Goal: Task Accomplishment & Management: Manage account settings

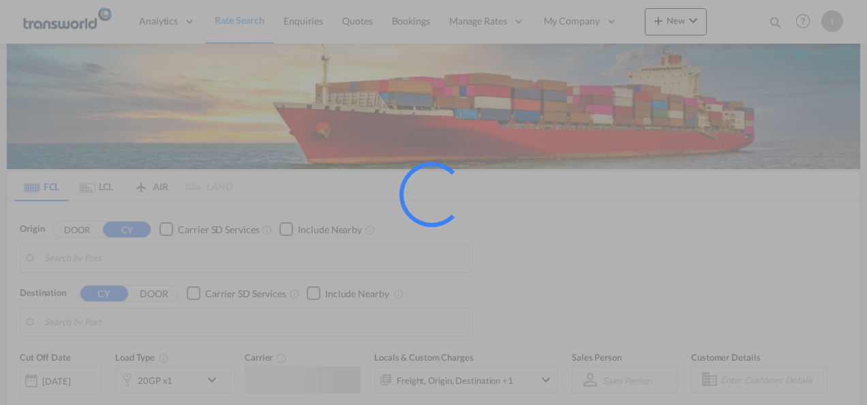
type input "Mundra, INMUN"
type input "[GEOGRAPHIC_DATA], [GEOGRAPHIC_DATA]"
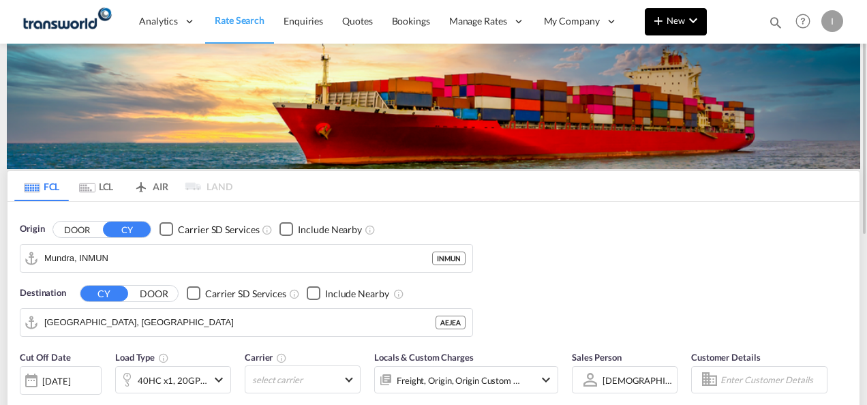
click at [652, 12] on button "New" at bounding box center [676, 21] width 62 height 27
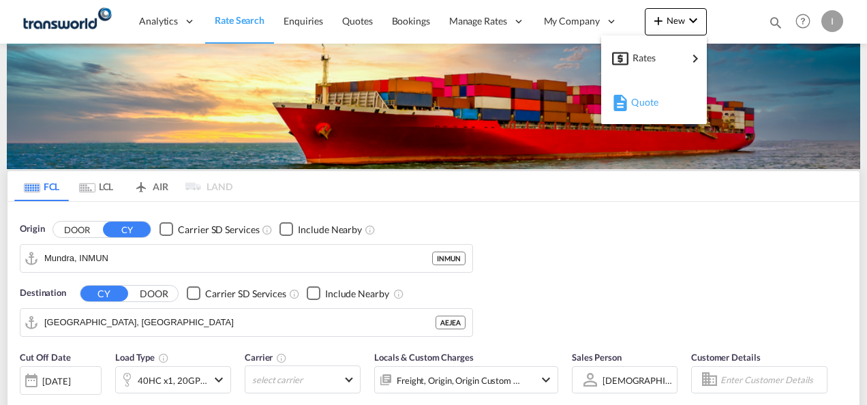
click at [625, 91] on div "Quote" at bounding box center [654, 102] width 84 height 34
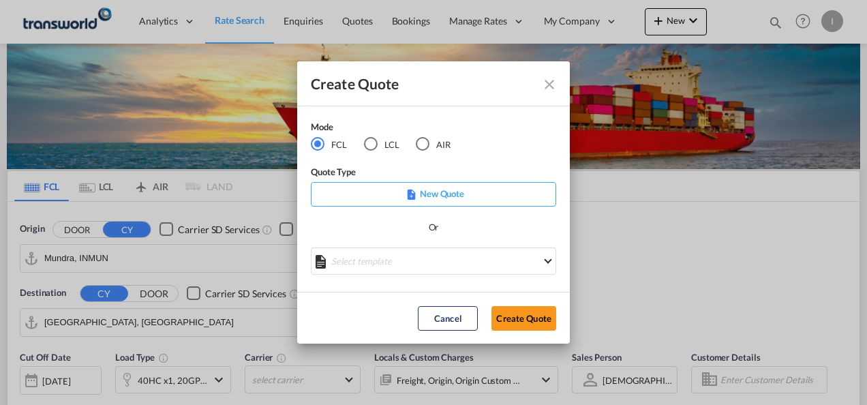
click at [382, 143] on md-radio-button "LCL" at bounding box center [381, 144] width 35 height 15
click at [514, 311] on button "Create Quote" at bounding box center [523, 318] width 65 height 25
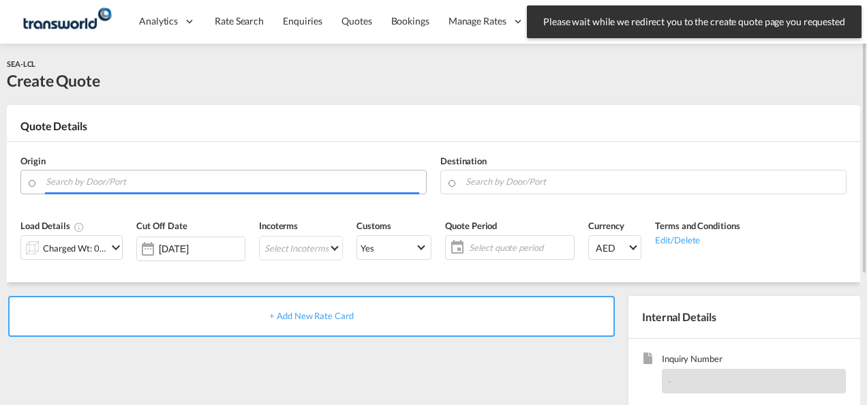
click at [260, 172] on input "Search by Door/Port" at bounding box center [232, 182] width 373 height 24
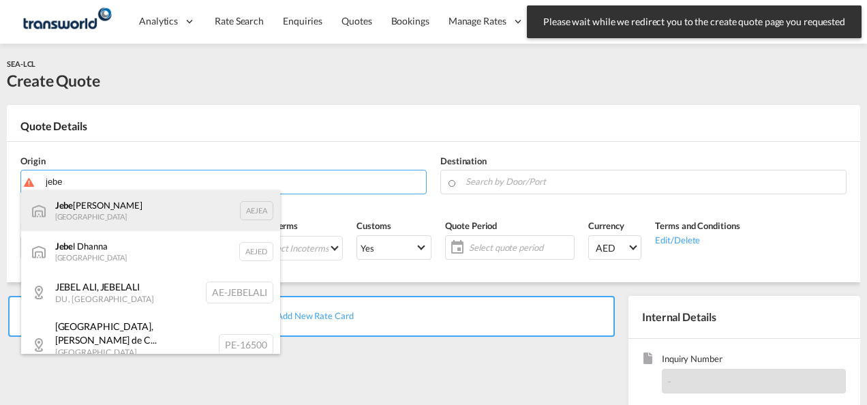
click at [142, 206] on div "Jebe l Ali [GEOGRAPHIC_DATA] AEJEA" at bounding box center [150, 210] width 259 height 41
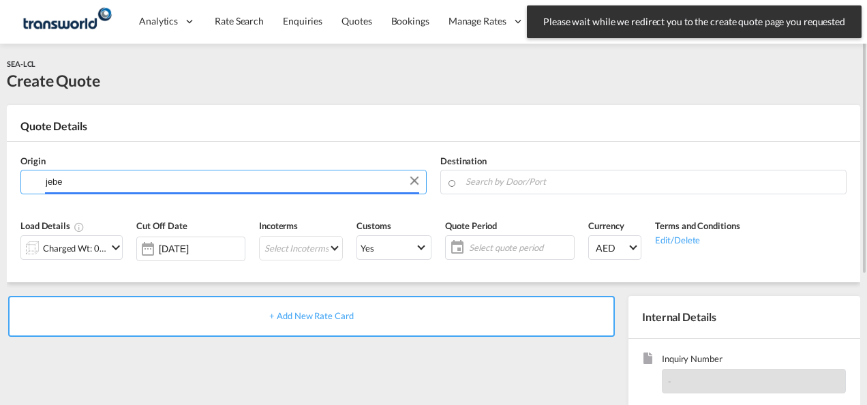
type input "[GEOGRAPHIC_DATA], [GEOGRAPHIC_DATA]"
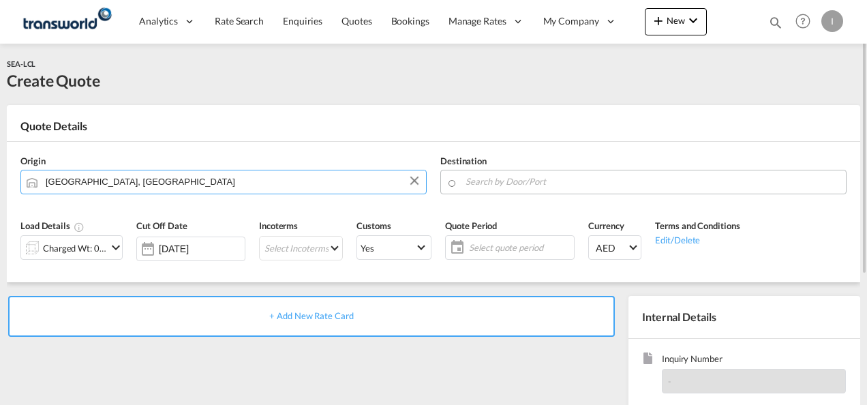
click at [463, 174] on md-input-container at bounding box center [643, 182] width 406 height 25
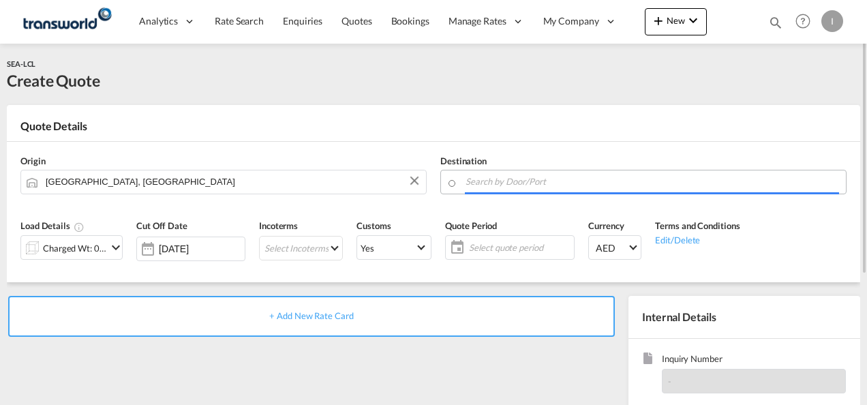
click at [479, 184] on input "Search by Door/Port" at bounding box center [651, 182] width 373 height 24
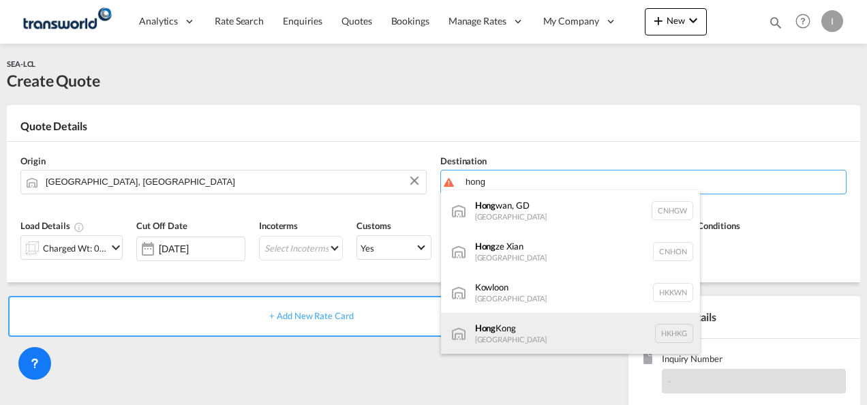
click at [484, 335] on div "[GEOGRAPHIC_DATA] [GEOGRAPHIC_DATA] [GEOGRAPHIC_DATA]" at bounding box center [570, 333] width 259 height 41
type input "[GEOGRAPHIC_DATA], HKHKG"
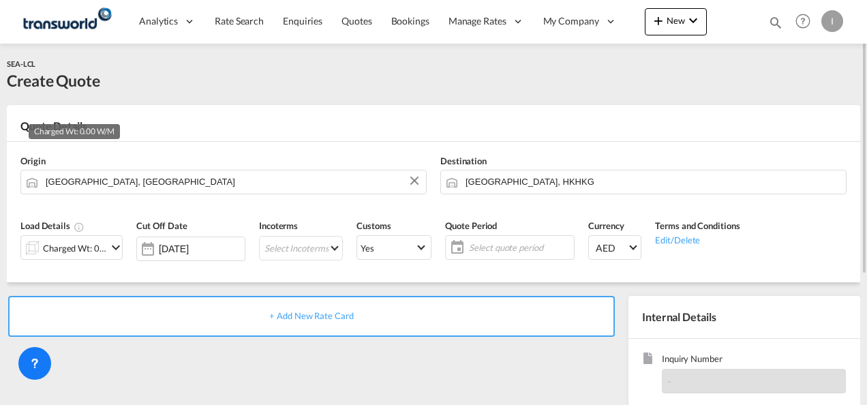
click at [72, 253] on div "Charged Wt: 0.00 W/M" at bounding box center [75, 247] width 64 height 19
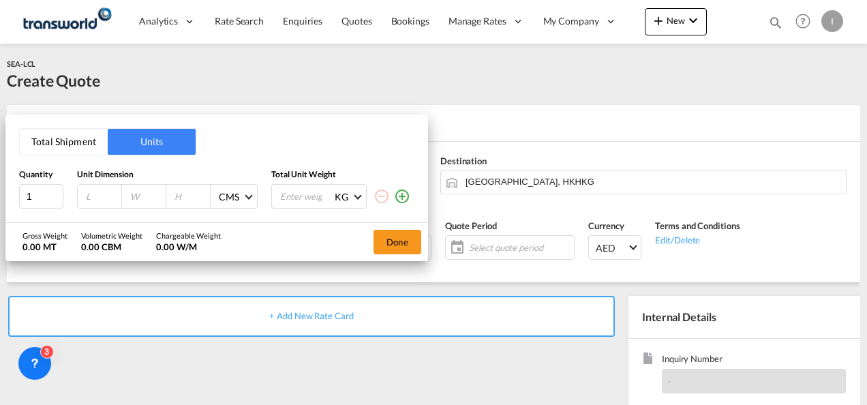
click at [65, 142] on button "Total Shipment" at bounding box center [64, 142] width 88 height 26
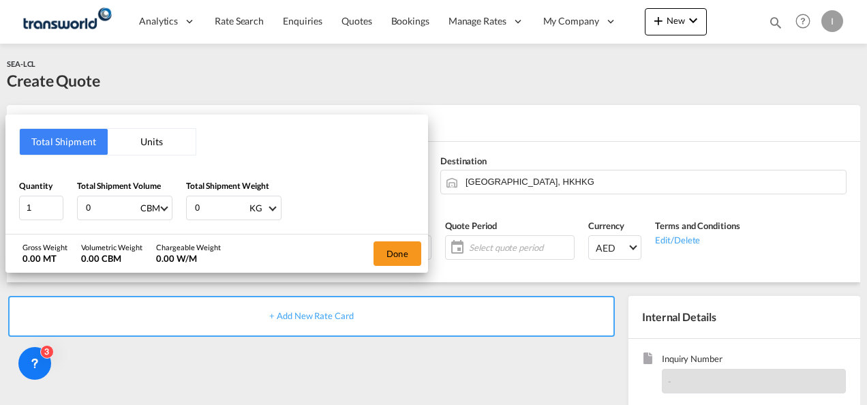
drag, startPoint x: 103, startPoint y: 213, endPoint x: 68, endPoint y: 211, distance: 34.8
click at [68, 211] on div "Quantity 1 Total Shipment Volume 0 CBM CBM CFT Total Shipment Weight 0 KG KG LB" at bounding box center [216, 199] width 395 height 41
type input "3"
drag, startPoint x: 207, startPoint y: 206, endPoint x: 179, endPoint y: 206, distance: 28.6
click at [179, 206] on div "Quantity 1 Total Shipment Volume 3 CBM CBM CFT Total Shipment Weight 0 KG KG LB" at bounding box center [216, 199] width 395 height 41
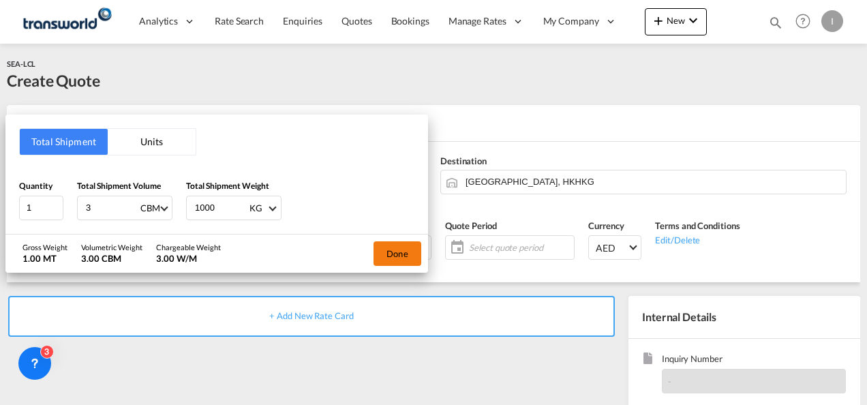
type input "1000"
click at [418, 253] on button "Done" at bounding box center [397, 253] width 48 height 25
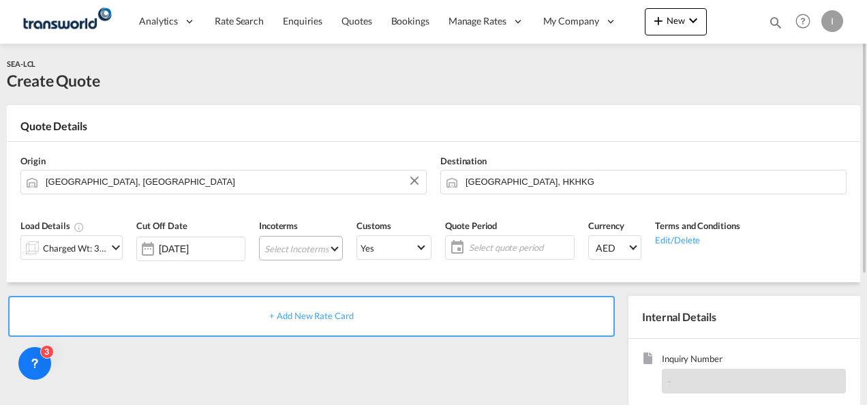
click at [303, 237] on md-select "Select Incoterms CFR - export Cost and Freight DPU - export Delivery at Place U…" at bounding box center [301, 248] width 84 height 25
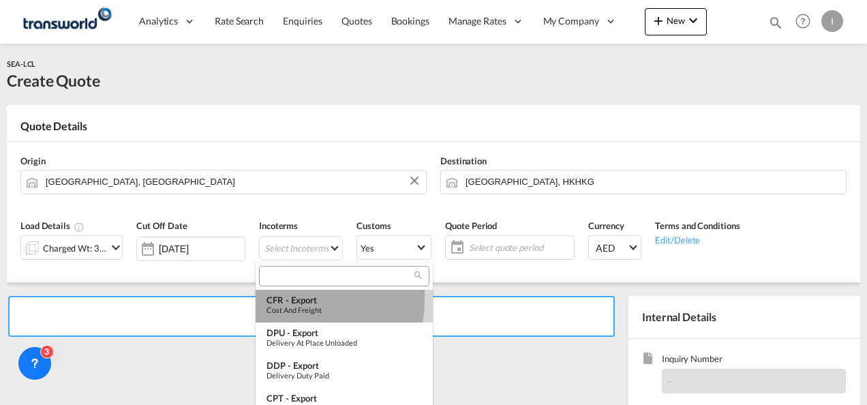
click at [288, 299] on div "CFR - export" at bounding box center [343, 299] width 155 height 11
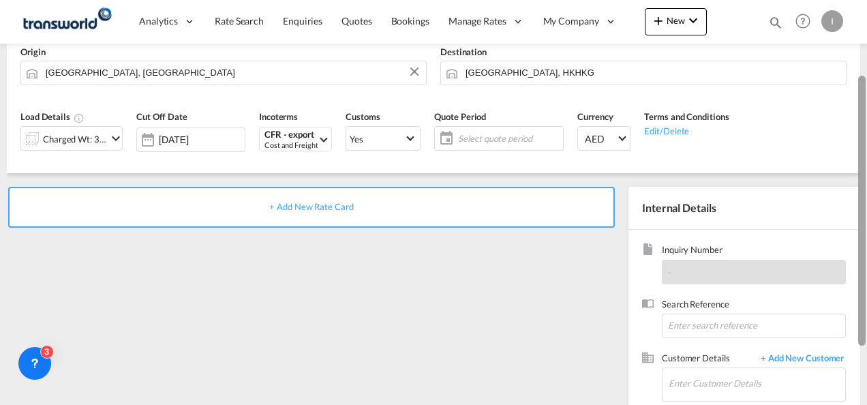
scroll to position [192, 0]
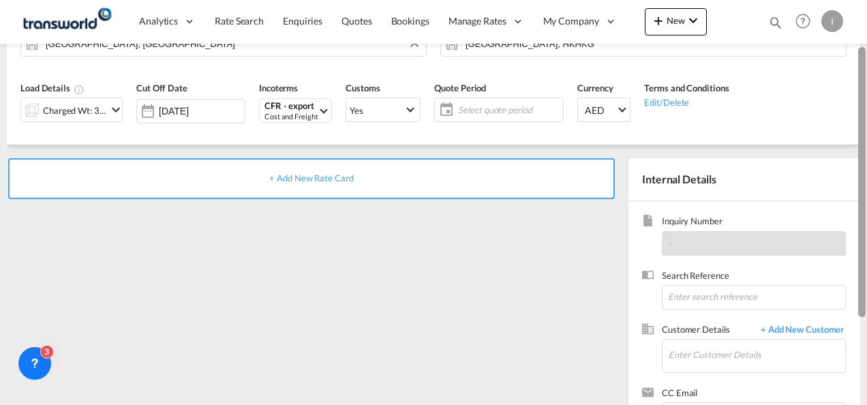
drag, startPoint x: 861, startPoint y: 195, endPoint x: 865, endPoint y: 274, distance: 79.1
click at [865, 274] on div at bounding box center [865, 172] width 3 height 399
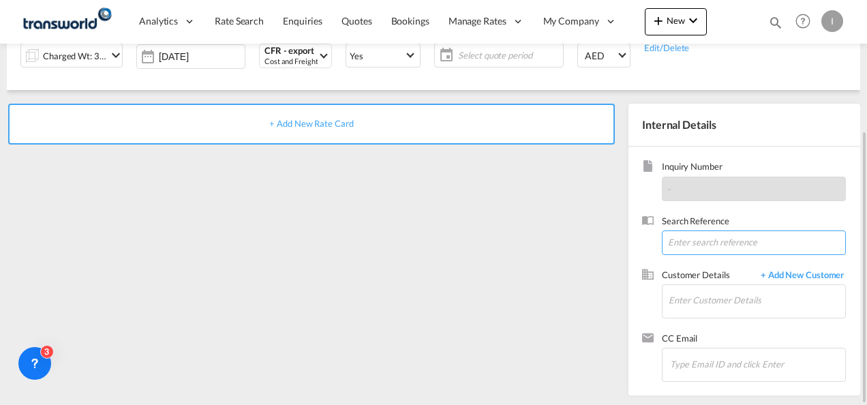
click at [691, 250] on input at bounding box center [754, 242] width 184 height 25
paste input "TWI 21915"
type input "TWI 21915"
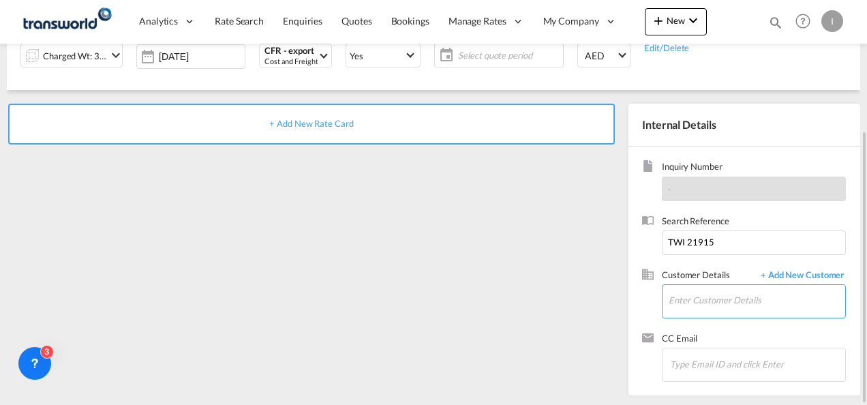
click at [687, 304] on input "Enter Customer Details" at bounding box center [756, 300] width 176 height 31
type input "H"
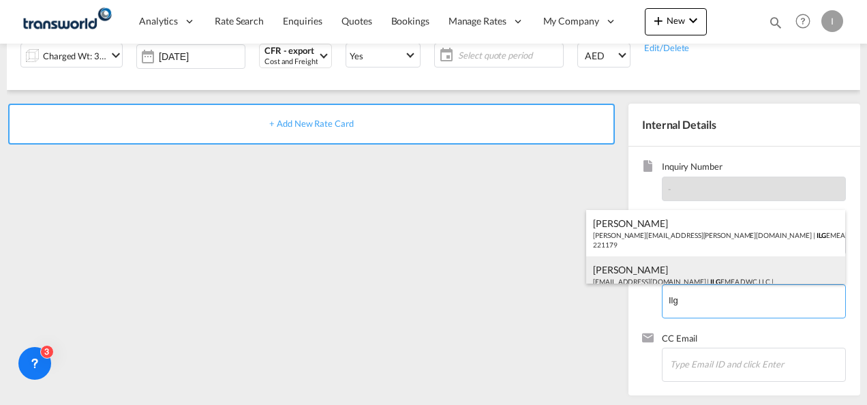
click at [640, 275] on div "[PERSON_NAME] [EMAIL_ADDRESS][DOMAIN_NAME] | ILG EMEA DWC LLC | 221179" at bounding box center [715, 279] width 259 height 46
type input "ILG EMEA DWC LLC, [PERSON_NAME], [EMAIL_ADDRESS][DOMAIN_NAME]"
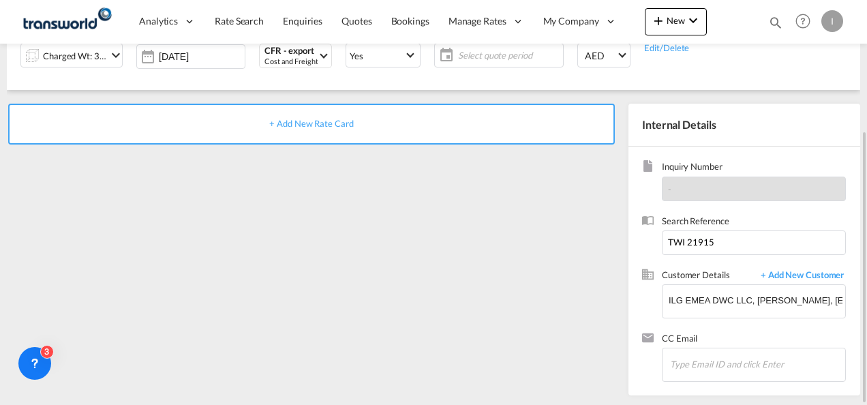
click at [296, 125] on span "+ Add New Rate Card" at bounding box center [311, 123] width 84 height 11
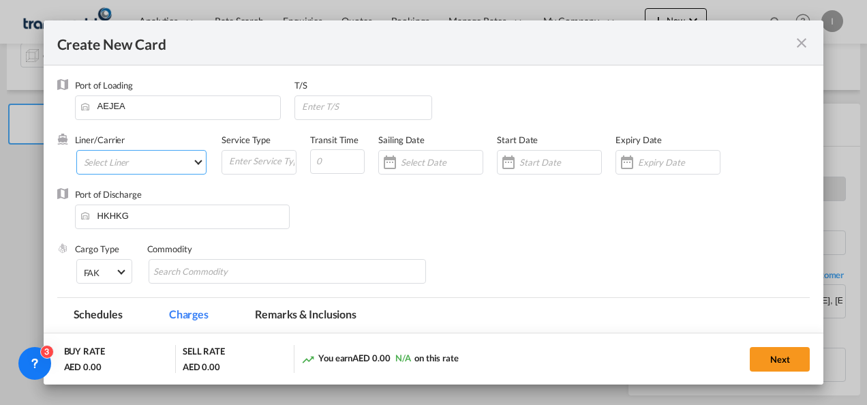
click at [131, 161] on md-select "Select Liner 2HM LOGISTICS D.O.O. / TDWC-CAPODISTRI 2HM LOGISTICS D.O.O. / TDWC…" at bounding box center [141, 162] width 131 height 25
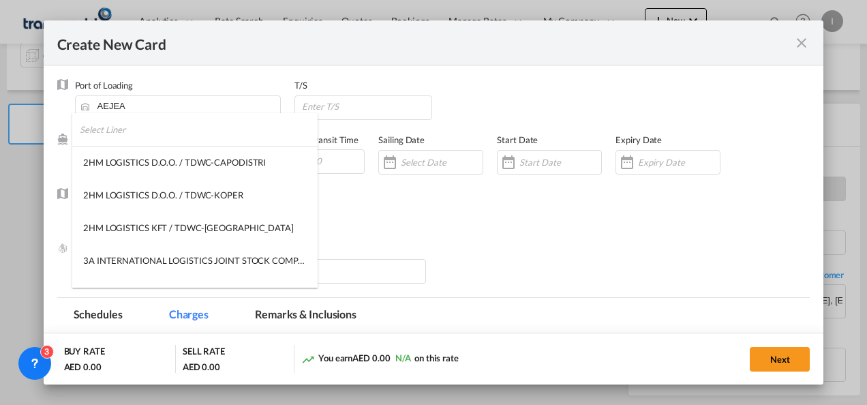
click at [88, 131] on input "search" at bounding box center [199, 129] width 238 height 33
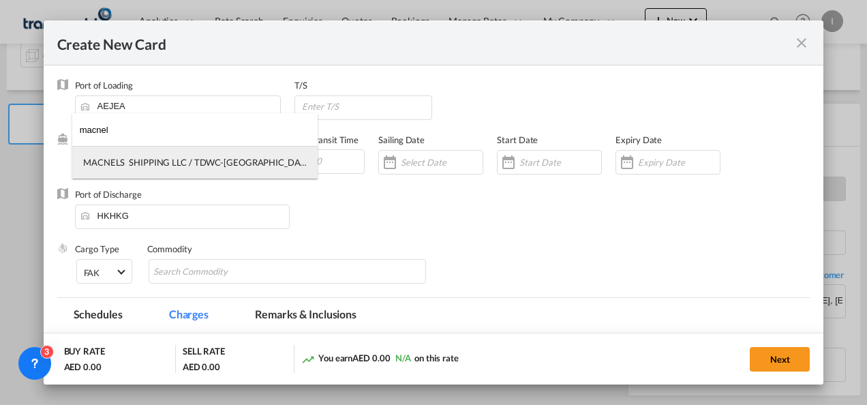
type input "macnel"
click at [159, 166] on div "MACNELS SHIPPING LLC / TDWC-[GEOGRAPHIC_DATA]" at bounding box center [194, 162] width 223 height 12
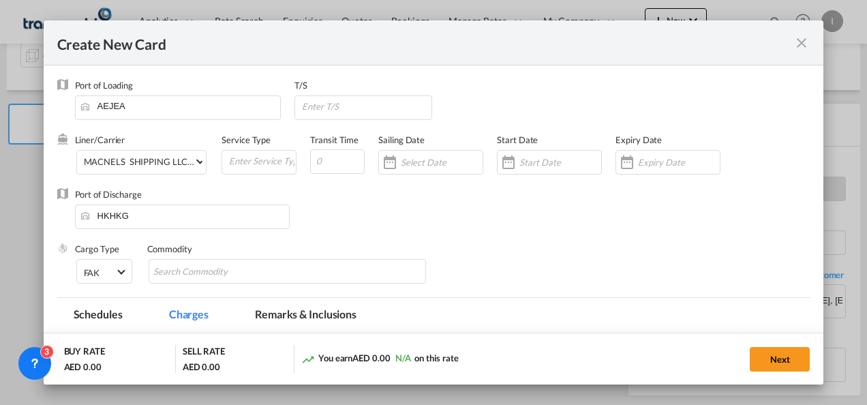
click at [641, 149] on div "Expiry Date" at bounding box center [674, 161] width 119 height 55
click at [639, 159] on input "Create New CardPort ..." at bounding box center [679, 162] width 82 height 11
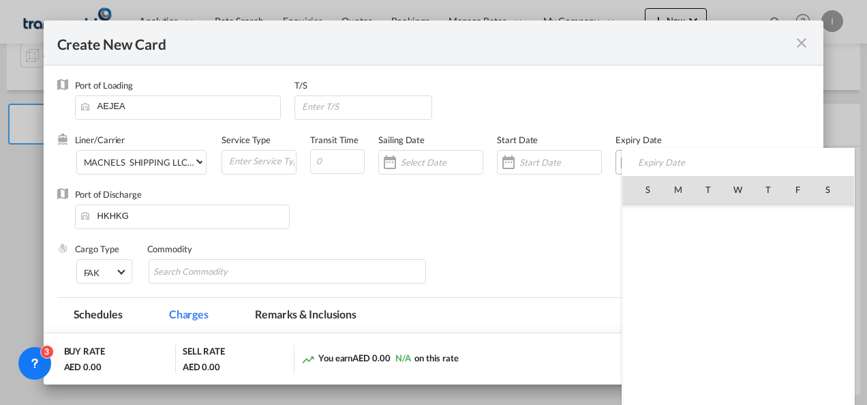
scroll to position [315635, 0]
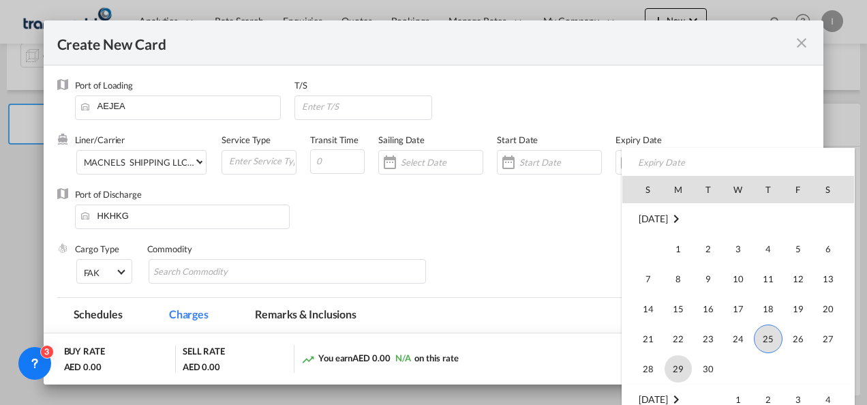
click at [691, 367] on span "29" at bounding box center [677, 368] width 27 height 27
type input "[DATE]"
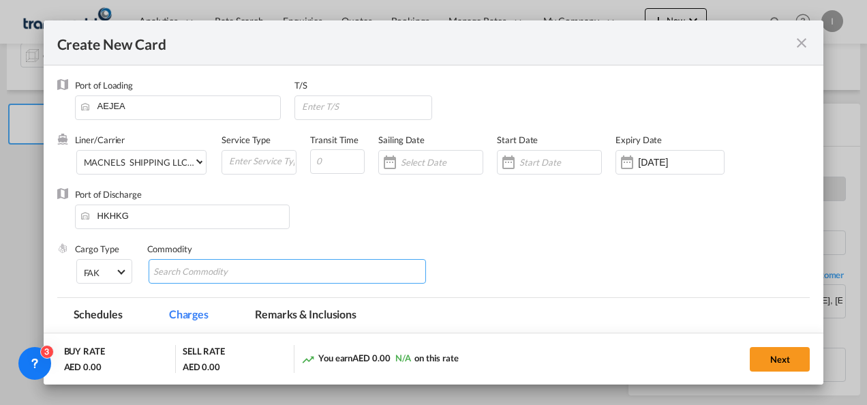
click at [237, 264] on input "Chips input." at bounding box center [215, 272] width 125 height 22
type input "General Cargo"
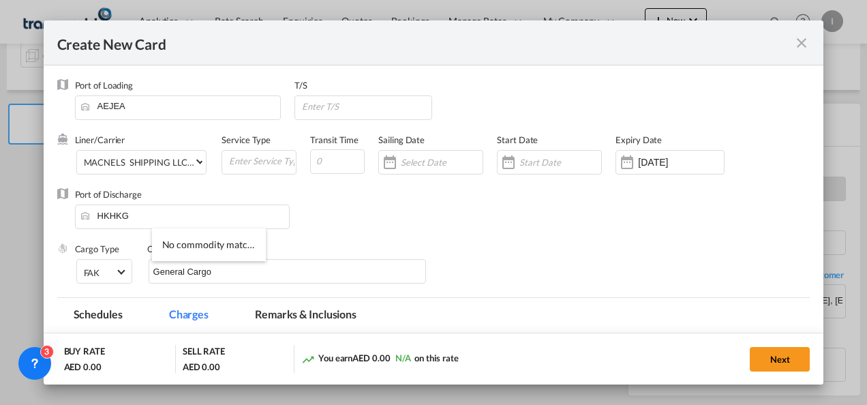
click at [343, 232] on div "Port of Discharge [GEOGRAPHIC_DATA]" at bounding box center [433, 215] width 753 height 55
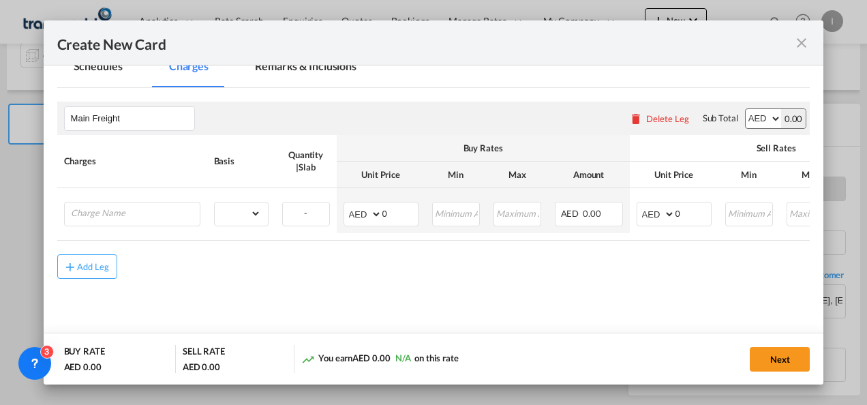
scroll to position [253, 0]
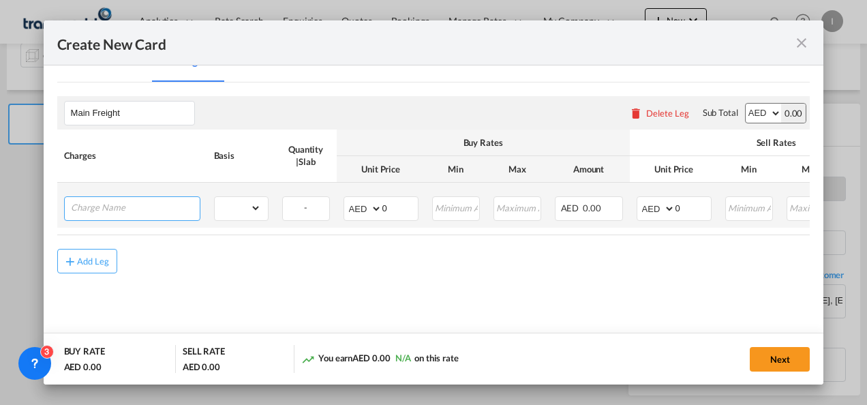
click at [157, 214] on input "Charge Name" at bounding box center [135, 207] width 129 height 20
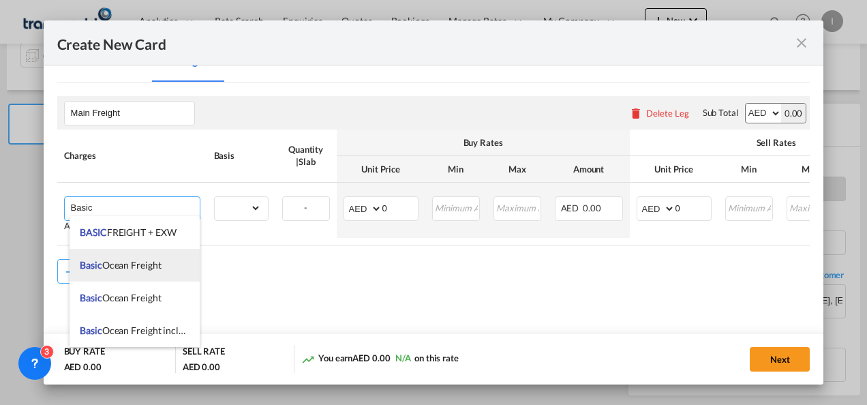
click at [129, 270] on span "Basic Ocean Freight" at bounding box center [120, 265] width 81 height 12
type input "Basic Ocean Freight"
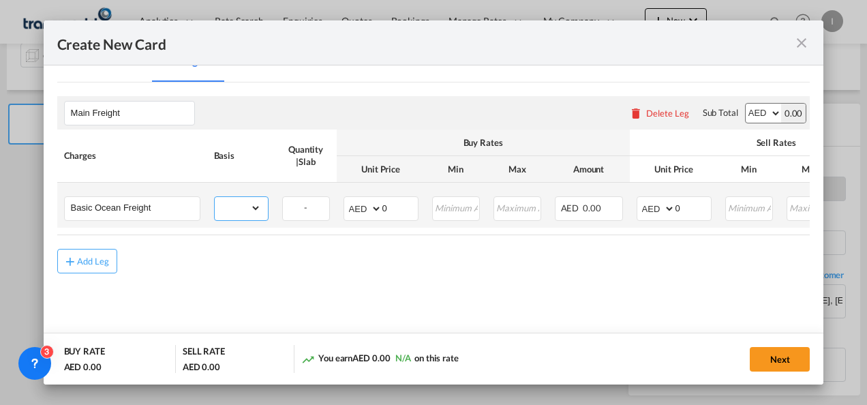
click at [241, 205] on select "gross_weight volumetric_weight per_shipment per_bl per_km per_hawb per_kg flat …" at bounding box center [238, 208] width 46 height 22
select select "per_shipment"
click at [215, 197] on select "gross_weight volumetric_weight per_shipment per_bl per_km per_hawb per_kg flat …" at bounding box center [238, 208] width 46 height 22
drag, startPoint x: 391, startPoint y: 206, endPoint x: 341, endPoint y: 206, distance: 49.7
click at [341, 206] on td "AED AFN ALL AMD ANG AOA ARS AUD AWG AZN BAM BBD BDT BGN BHD BIF BMD BND [PERSON…" at bounding box center [381, 205] width 89 height 45
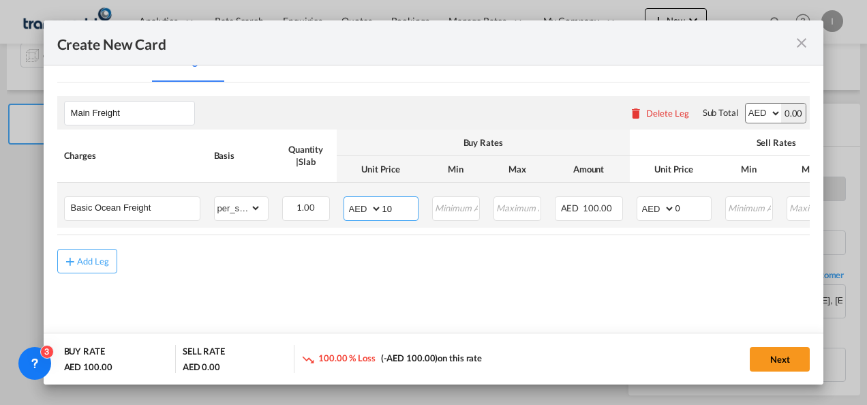
type input "1"
click at [379, 204] on select "AED AFN ALL AMD ANG AOA ARS AUD AWG AZN BAM BBD BDT BGN BHD BIF BMD BND [PERSON…" at bounding box center [363, 208] width 35 height 19
click at [383, 210] on input "Create New CardPort ..." at bounding box center [399, 207] width 35 height 20
type input "5000"
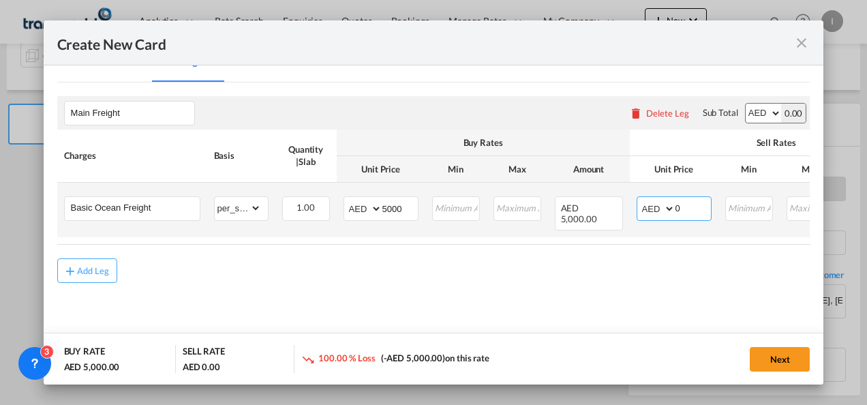
click at [677, 203] on input "0" at bounding box center [692, 207] width 35 height 20
type input "5"
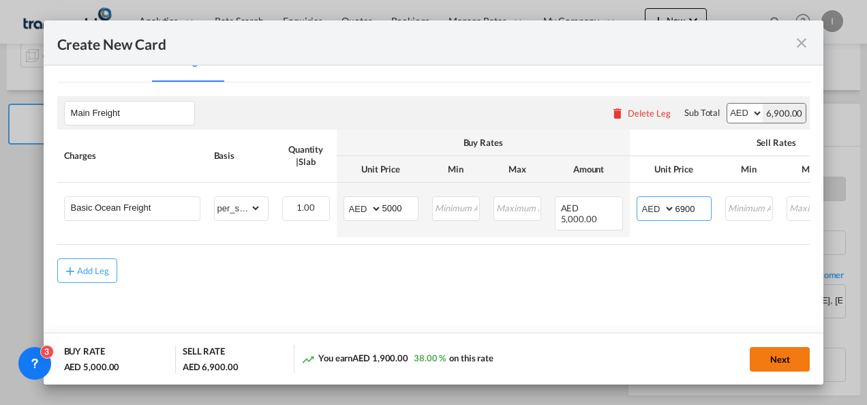
type input "6900"
click at [775, 361] on button "Next" at bounding box center [780, 359] width 60 height 25
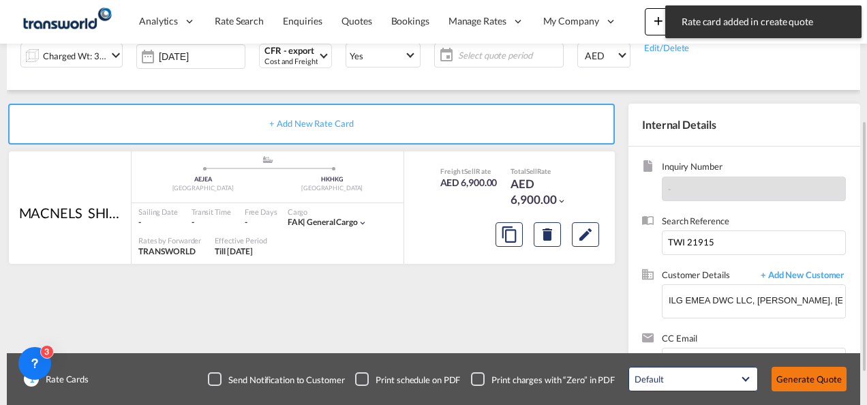
click at [790, 381] on button "Generate Quote" at bounding box center [808, 379] width 75 height 25
click at [462, 53] on span "Select quote period" at bounding box center [510, 55] width 97 height 12
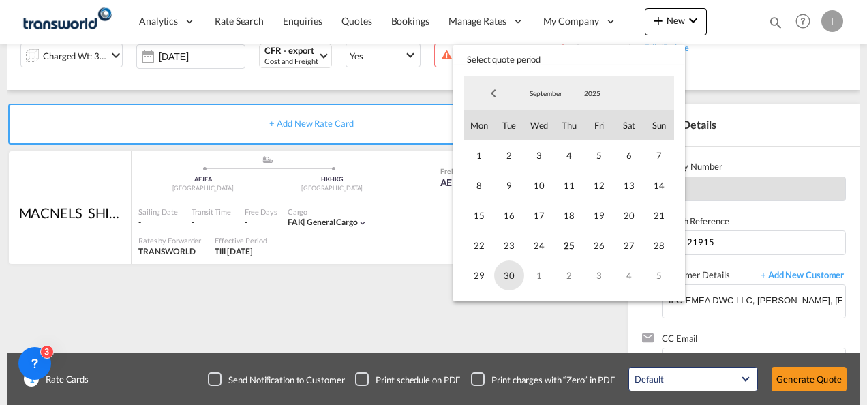
click at [503, 267] on span "30" at bounding box center [509, 275] width 30 height 30
click at [794, 375] on md-backdrop at bounding box center [433, 202] width 867 height 405
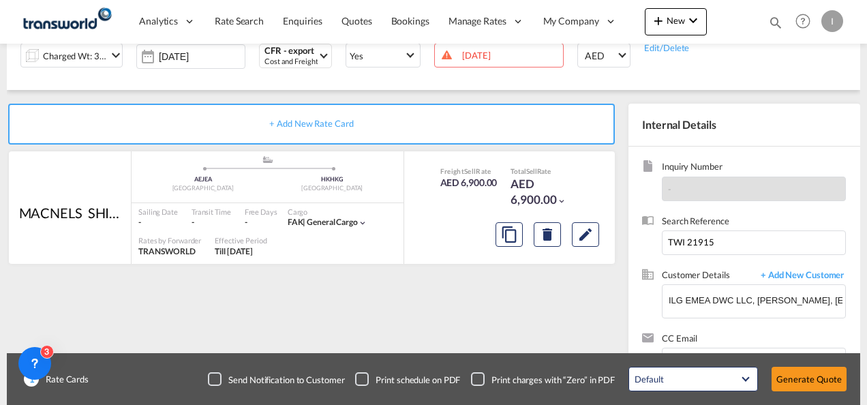
click at [794, 375] on button "Generate Quote" at bounding box center [808, 379] width 75 height 25
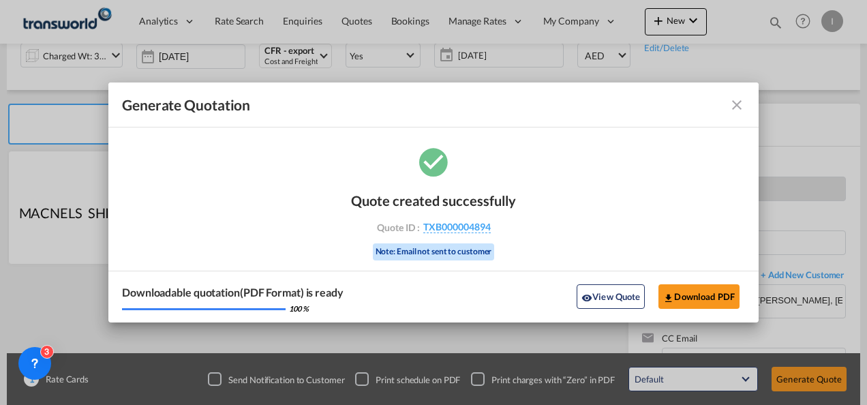
click at [472, 219] on div "Quote created successfully Quote ID : TXB000004894 Note: Email not sent to cust…" at bounding box center [433, 225] width 165 height 92
click at [472, 222] on span "TXB000004894" at bounding box center [456, 227] width 67 height 12
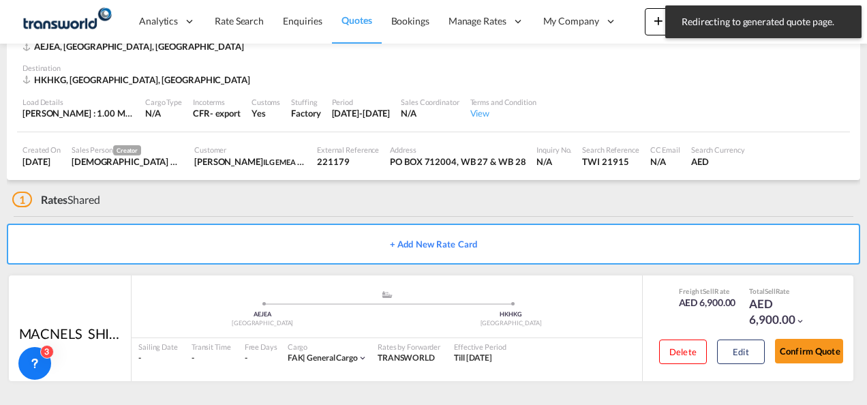
scroll to position [83, 0]
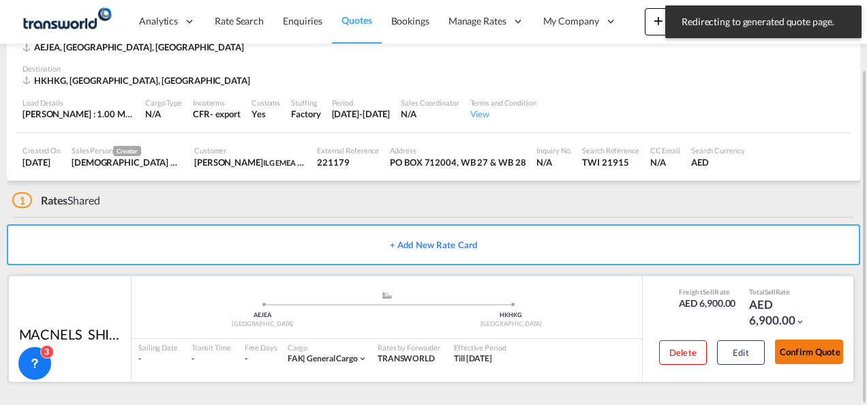
click at [802, 352] on button "Confirm Quote" at bounding box center [809, 351] width 68 height 25
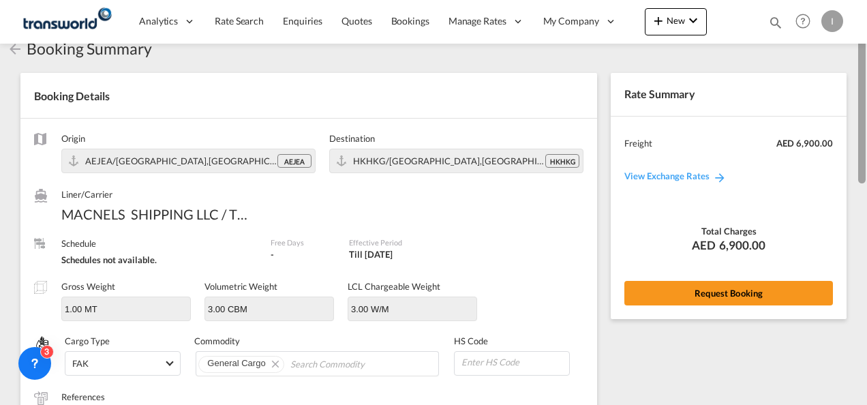
drag, startPoint x: 864, startPoint y: 318, endPoint x: 850, endPoint y: 120, distance: 198.8
click at [859, 102] on div at bounding box center [861, 98] width 7 height 169
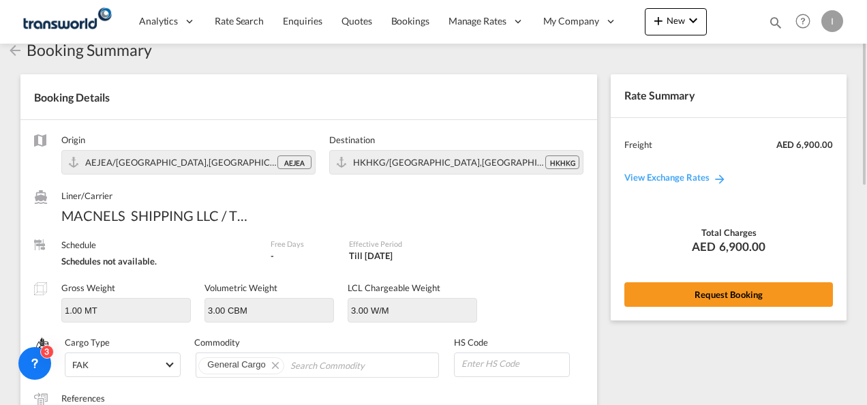
click at [735, 306] on div "Rate Summary Freight AED 6,900.00 View Exchange Rates Total Charges AED 6,900.0…" at bounding box center [729, 196] width 236 height 245
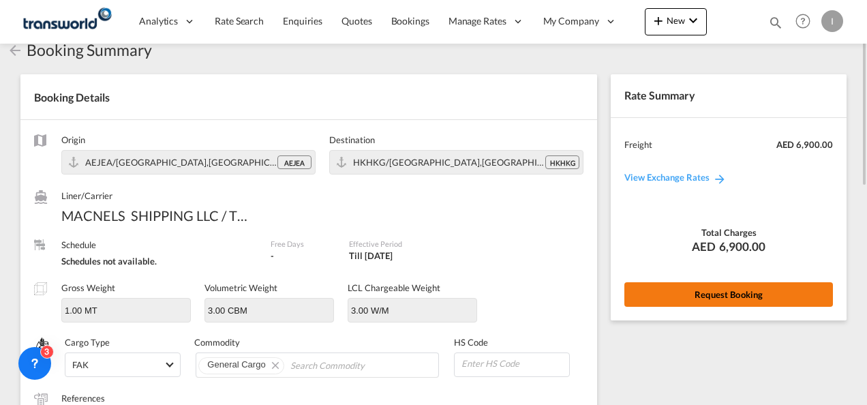
click at [728, 293] on button "Request Booking" at bounding box center [728, 294] width 209 height 25
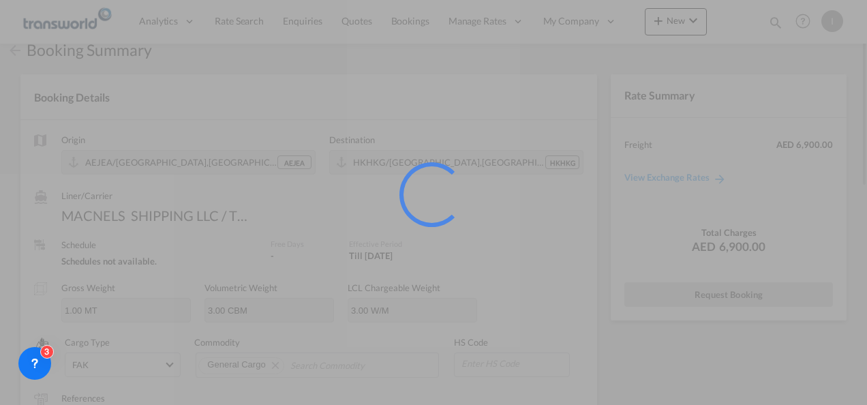
scroll to position [25, 0]
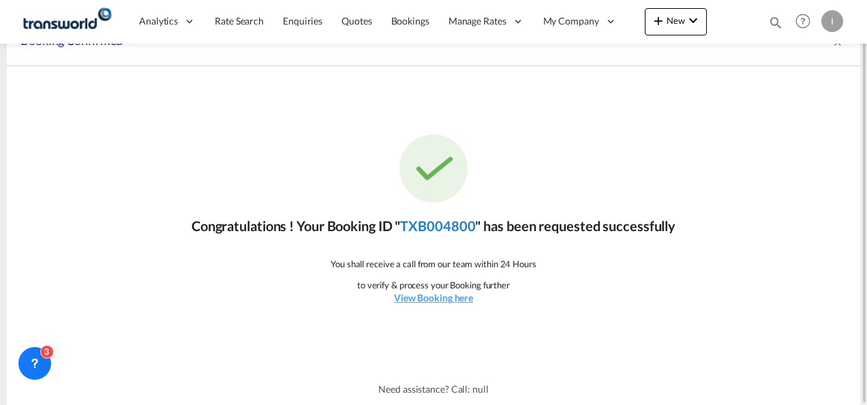
click at [425, 219] on link "TXB004800" at bounding box center [437, 225] width 75 height 16
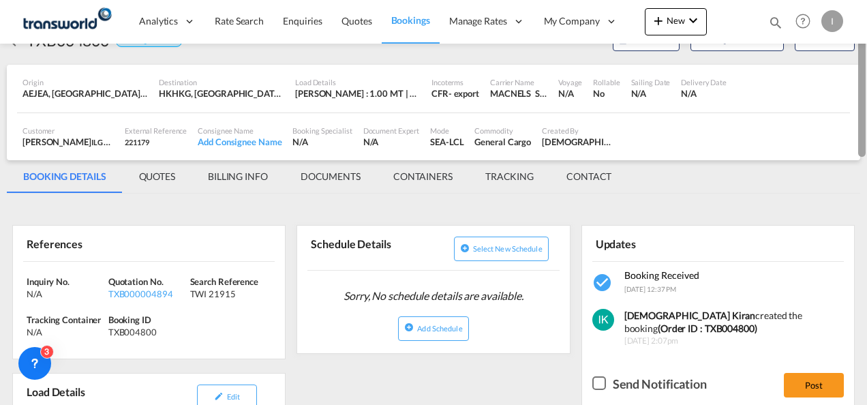
scroll to position [30, 0]
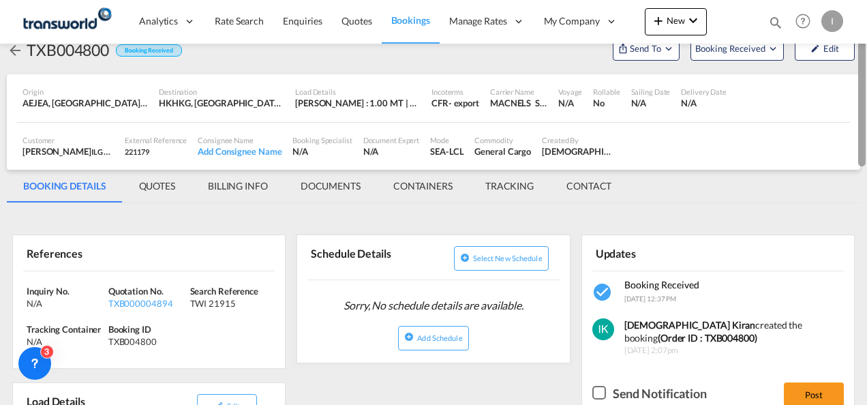
drag, startPoint x: 857, startPoint y: 181, endPoint x: 856, endPoint y: 100, distance: 81.1
click at [856, 100] on md-content "Analytics Reports Dashboard Rate Search Enquiries Quotes Bookings" at bounding box center [433, 202] width 867 height 405
drag, startPoint x: 865, startPoint y: 146, endPoint x: 869, endPoint y: 225, distance: 79.1
click at [866, 225] on html "Analytics Reports Dashboard Rate Search Enquiries Quotes" at bounding box center [433, 202] width 867 height 405
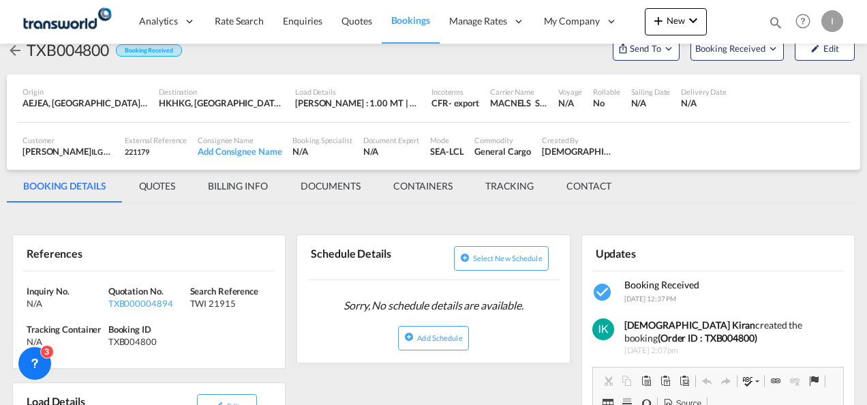
scroll to position [0, 0]
drag, startPoint x: 869, startPoint y: 225, endPoint x: 800, endPoint y: 193, distance: 75.9
click at [800, 193] on md-tabs-canvas "BOOKING DETAILS QUOTES BILLING INFO DOCUMENTS CONTAINERS TRACKING CONTACT BOOKI…" at bounding box center [433, 186] width 853 height 33
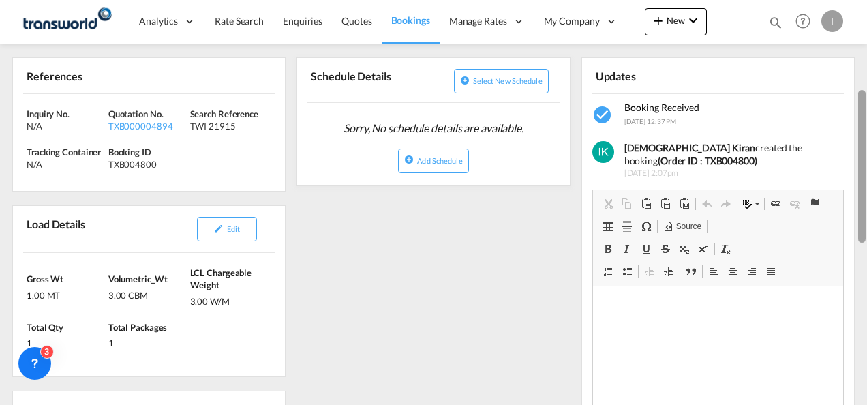
scroll to position [214, 0]
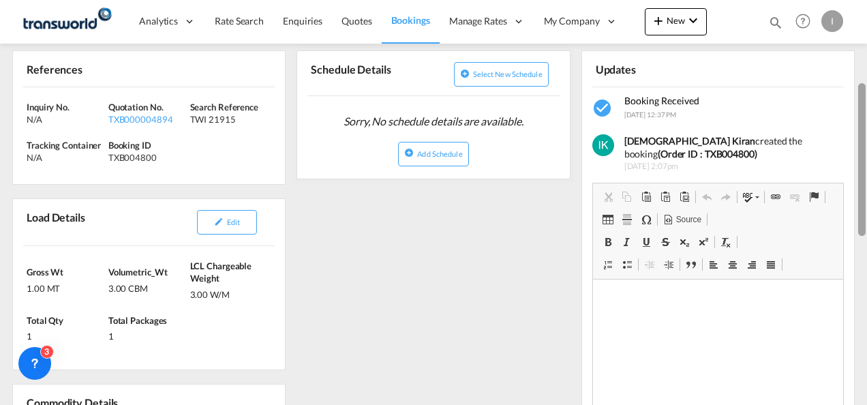
drag, startPoint x: 863, startPoint y: 130, endPoint x: 869, endPoint y: 200, distance: 70.5
click at [866, 200] on html "Analytics Reports Dashboard Rate Search Enquiries Quotes" at bounding box center [433, 202] width 867 height 405
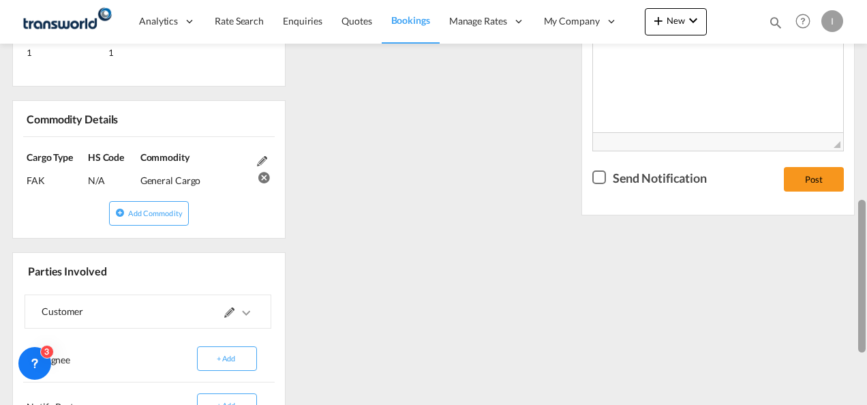
scroll to position [504, 0]
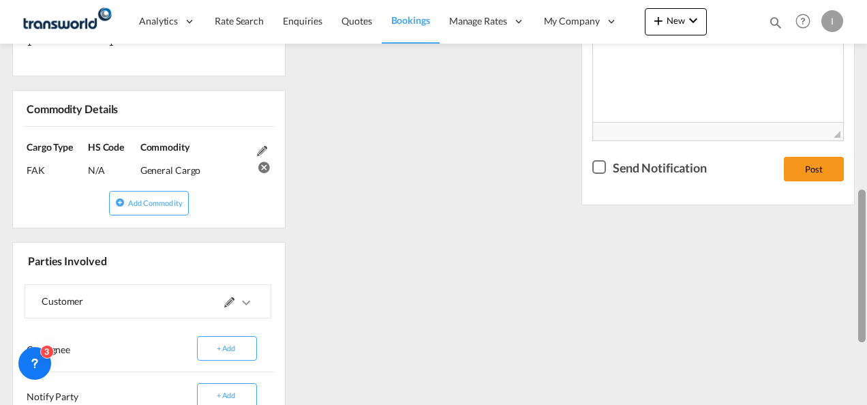
drag, startPoint x: 863, startPoint y: 169, endPoint x: 860, endPoint y: 279, distance: 110.4
click at [860, 279] on div at bounding box center [861, 265] width 7 height 153
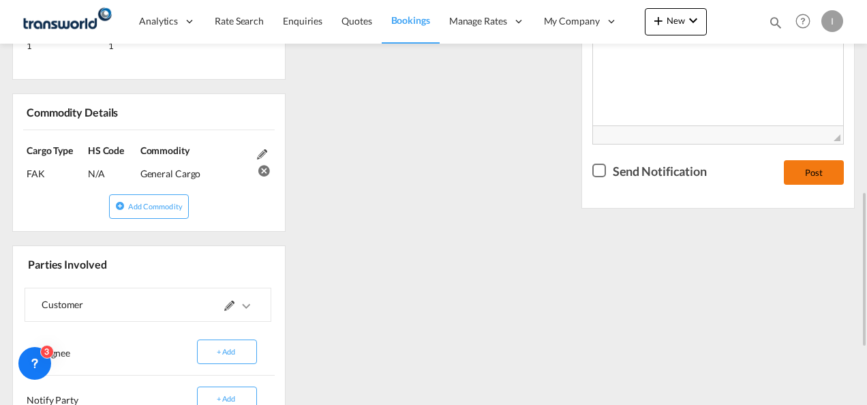
click at [813, 177] on button "Post" at bounding box center [814, 172] width 60 height 25
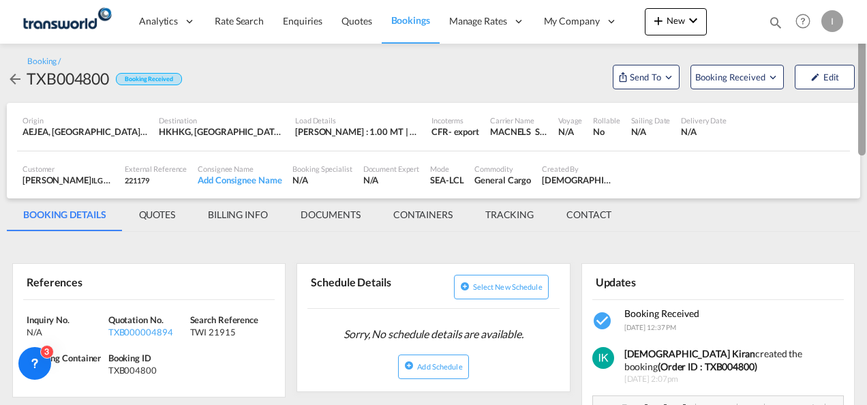
scroll to position [0, 0]
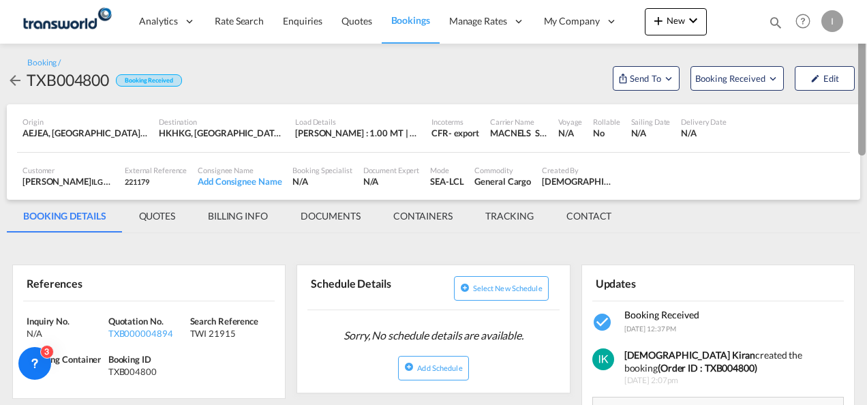
drag, startPoint x: 864, startPoint y: 277, endPoint x: 849, endPoint y: 51, distance: 226.0
click at [849, 51] on md-content "Analytics Reports Dashboard Rate Search Enquiries Quotes Bookings" at bounding box center [433, 202] width 867 height 405
click at [643, 89] on button "Send To" at bounding box center [646, 78] width 67 height 25
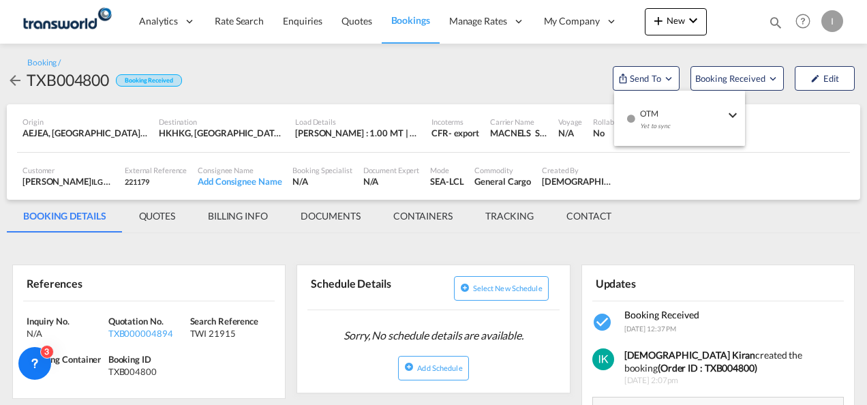
click at [635, 106] on div "button" at bounding box center [631, 123] width 12 height 41
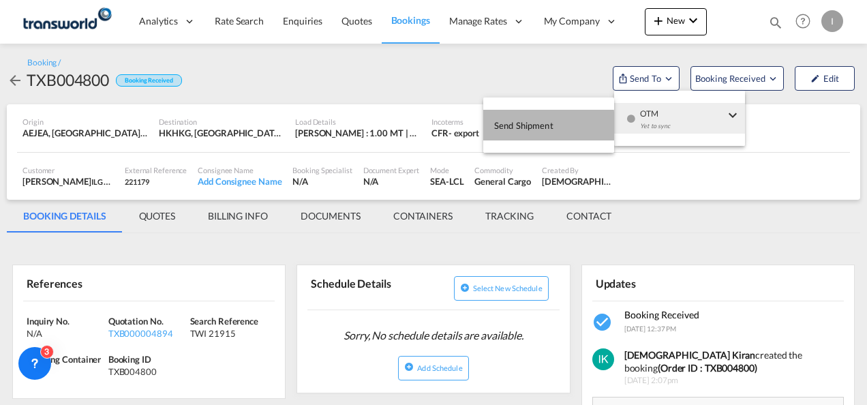
click at [500, 132] on span "Send Shipment" at bounding box center [523, 125] width 59 height 22
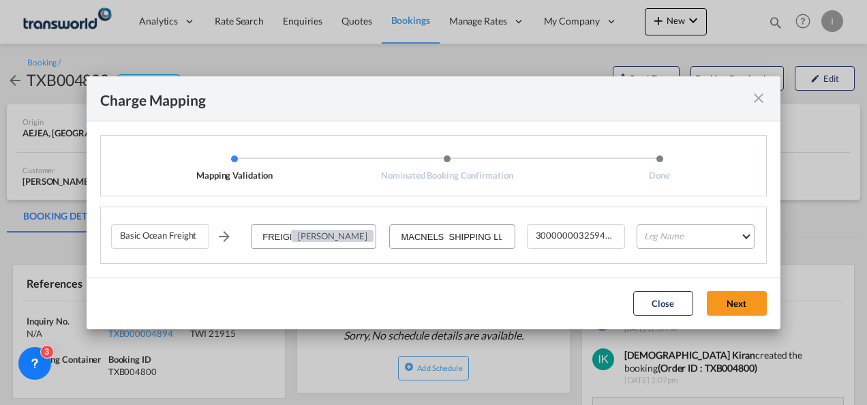
click at [653, 232] on md-select "Leg Name HANDLING ORIGIN VESSEL HANDLING DESTINATION OTHERS TL PICK UP CUSTOMS …" at bounding box center [695, 236] width 118 height 25
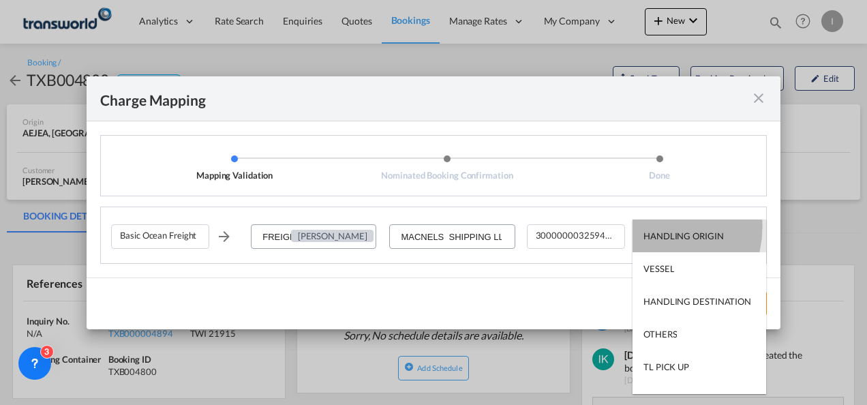
click at [653, 232] on md-option "HANDLING ORIGIN" at bounding box center [699, 235] width 134 height 33
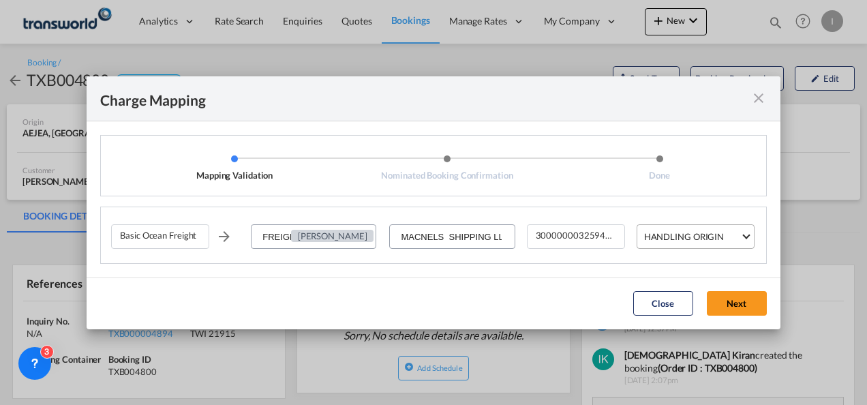
click at [653, 232] on div "HANDLING ORIGIN" at bounding box center [684, 236] width 80 height 11
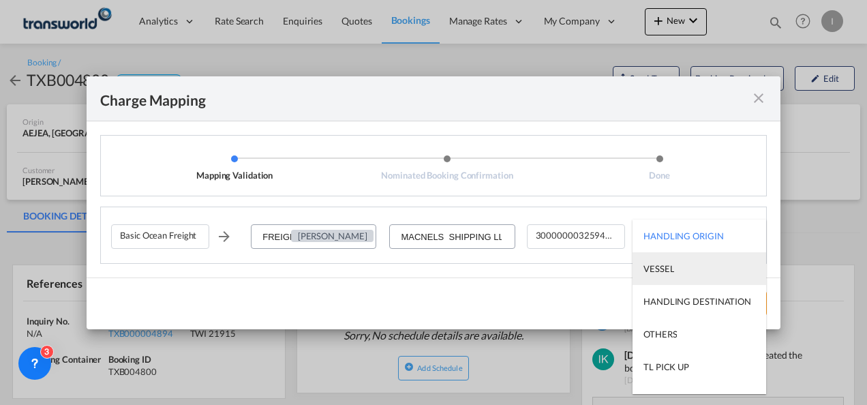
click at [705, 270] on md-option "VESSEL" at bounding box center [699, 268] width 134 height 33
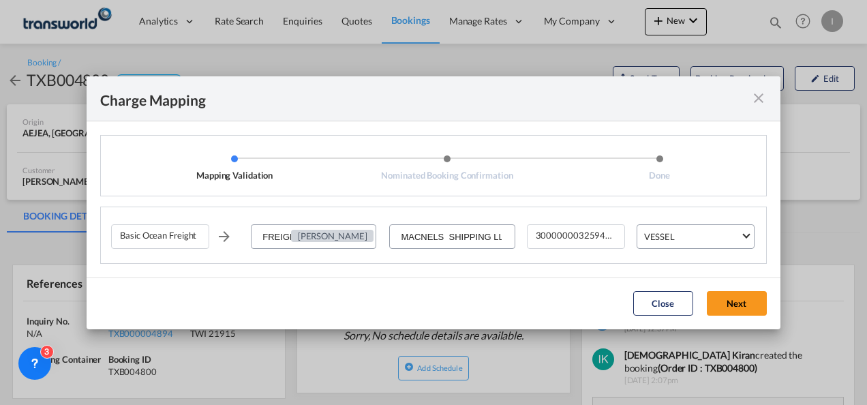
click at [717, 318] on md-dialog-actions "Close Next" at bounding box center [434, 303] width 694 height 52
click at [717, 307] on button "Next" at bounding box center [737, 303] width 60 height 25
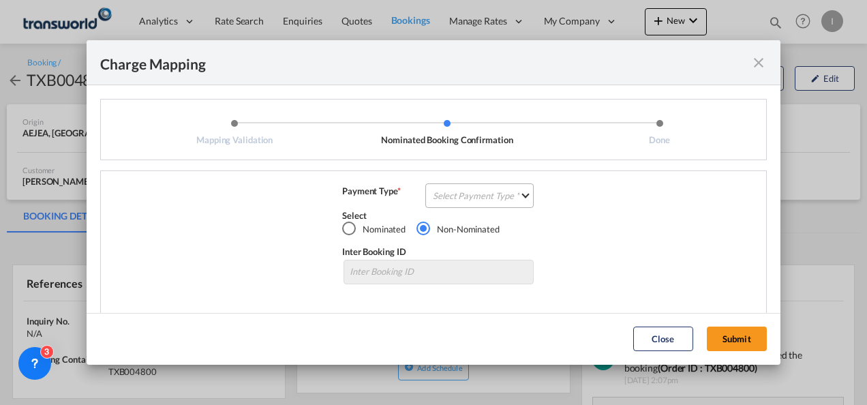
click at [452, 198] on md-select "Select Payment Type COLLECT PREPAID" at bounding box center [479, 195] width 108 height 25
click at [0, 0] on div "COLLECT" at bounding box center [0, 0] width 0 height 0
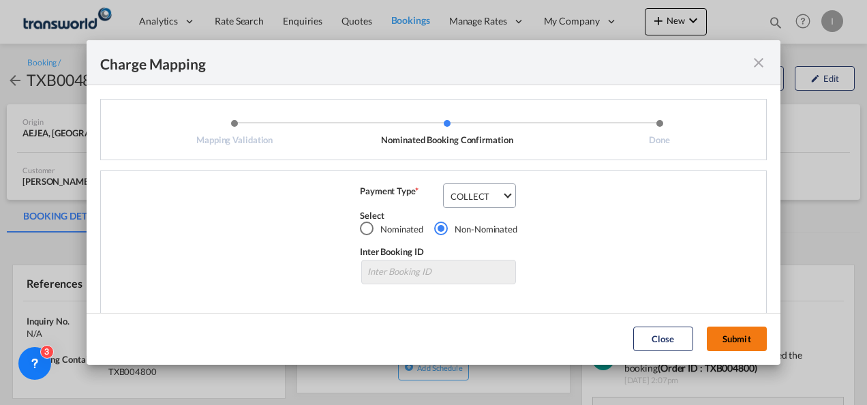
click at [736, 350] on button "Submit" at bounding box center [737, 338] width 60 height 25
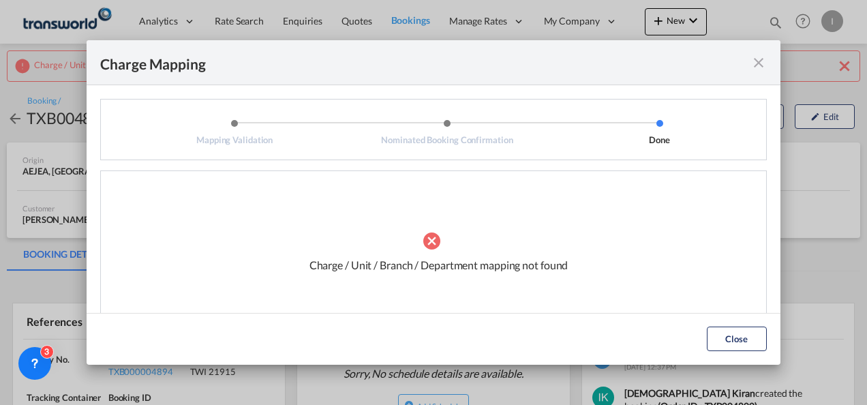
click at [762, 63] on md-icon "icon-close fg-AAA8AD cursor" at bounding box center [758, 63] width 16 height 16
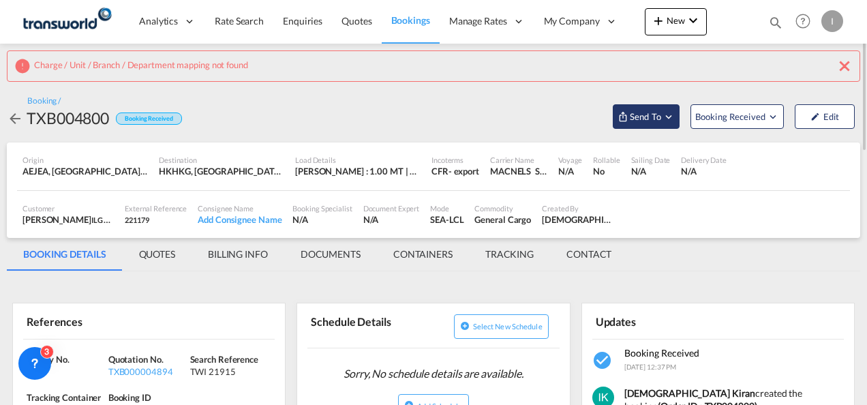
click at [675, 119] on md-icon "Open demo menu" at bounding box center [668, 116] width 12 height 12
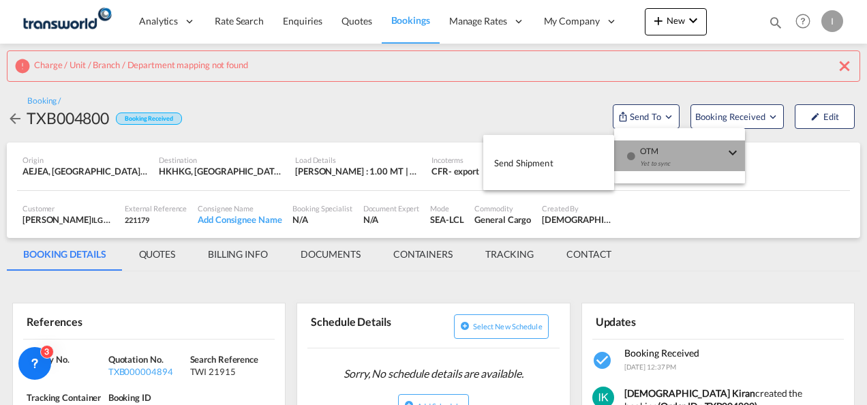
click at [657, 153] on div "Yet to sync" at bounding box center [682, 167] width 84 height 29
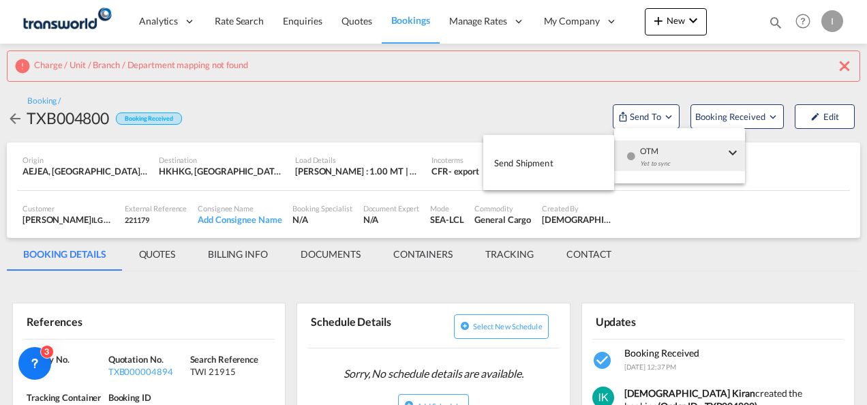
click at [549, 164] on span "Send Shipment" at bounding box center [523, 163] width 59 height 22
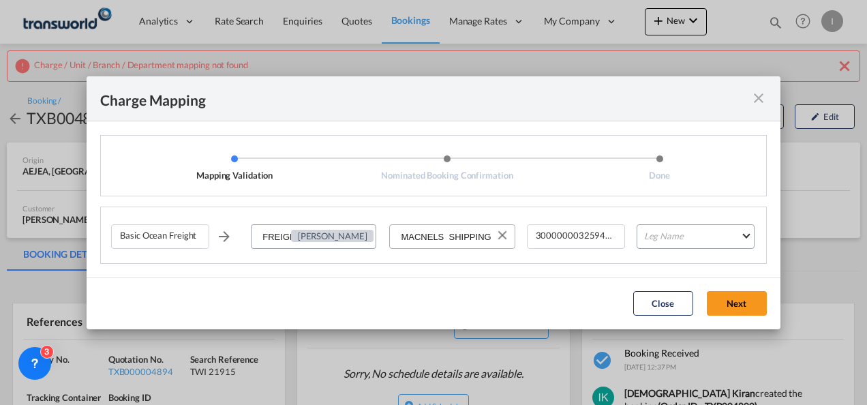
drag, startPoint x: 504, startPoint y: 244, endPoint x: 507, endPoint y: 237, distance: 7.6
click at [500, 230] on button "Clear Input" at bounding box center [502, 235] width 20 height 20
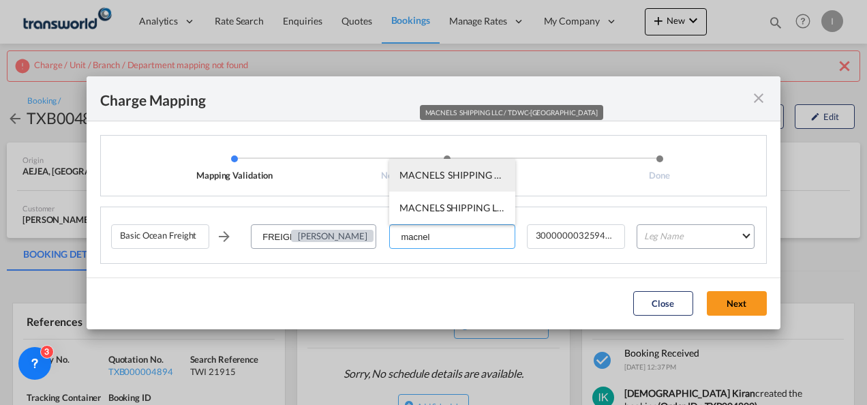
click at [448, 174] on span "MACNELS SHIPPING LLC / TDWC-[GEOGRAPHIC_DATA]" at bounding box center [521, 175] width 245 height 12
type input "MACNELS SHIPPING LLC / TDWC-[GEOGRAPHIC_DATA]"
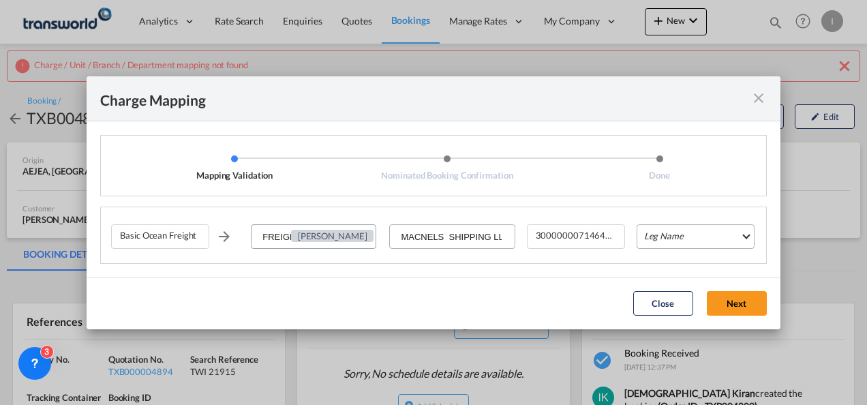
click at [702, 236] on md-select "Leg Name HANDLING ORIGIN VESSEL HANDLING DESTINATION OTHERS TL PICK UP CUSTOMS …" at bounding box center [695, 236] width 118 height 25
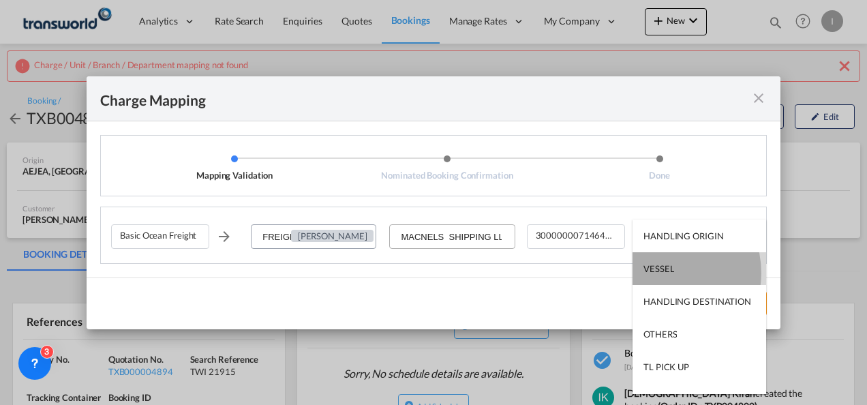
click at [661, 273] on div "VESSEL" at bounding box center [658, 268] width 31 height 12
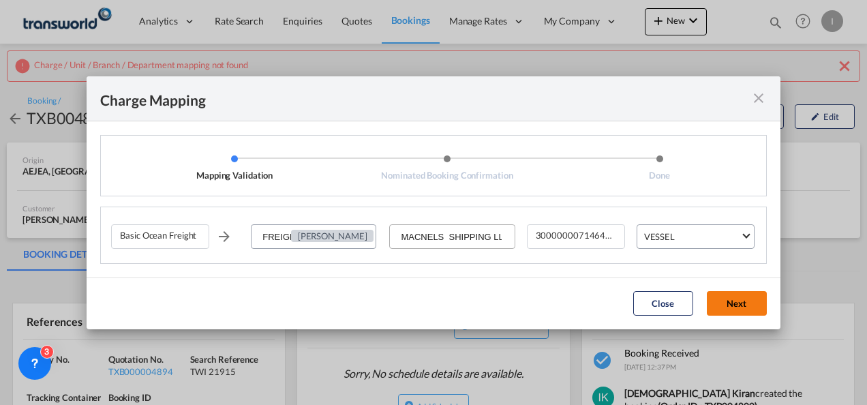
click at [721, 306] on button "Next" at bounding box center [737, 303] width 60 height 25
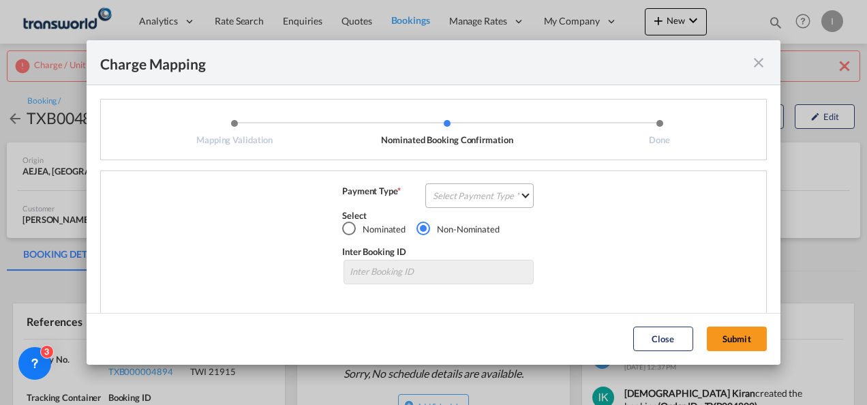
click at [457, 193] on md-select "Select Payment Type COLLECT PREPAID" at bounding box center [479, 195] width 108 height 25
click at [452, 201] on div "COLLECT" at bounding box center [448, 195] width 39 height 12
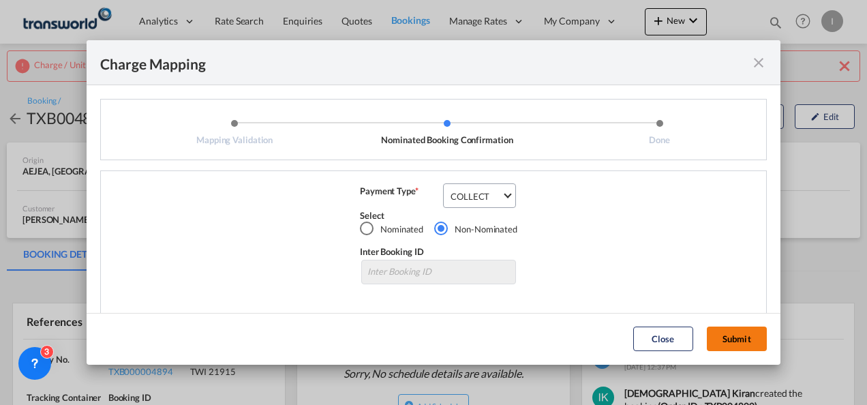
click at [726, 333] on button "Submit" at bounding box center [737, 338] width 60 height 25
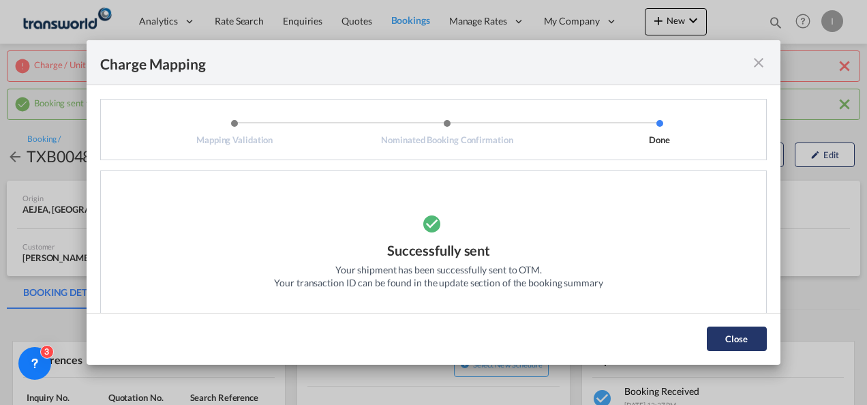
click at [736, 348] on button "Close" at bounding box center [737, 338] width 60 height 25
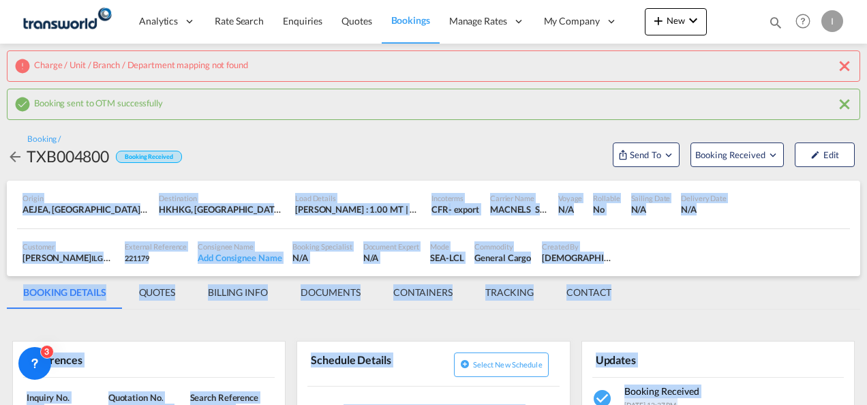
drag, startPoint x: 865, startPoint y: 116, endPoint x: 868, endPoint y: 179, distance: 62.7
click at [866, 179] on html "Analytics Reports Dashboard Rate Search Enquiries Quotes" at bounding box center [433, 202] width 867 height 405
drag, startPoint x: 868, startPoint y: 179, endPoint x: 784, endPoint y: 211, distance: 90.6
click at [784, 211] on div "Origin [GEOGRAPHIC_DATA], [GEOGRAPHIC_DATA], [GEOGRAPHIC_DATA], [GEOGRAPHIC_DAT…" at bounding box center [433, 205] width 833 height 48
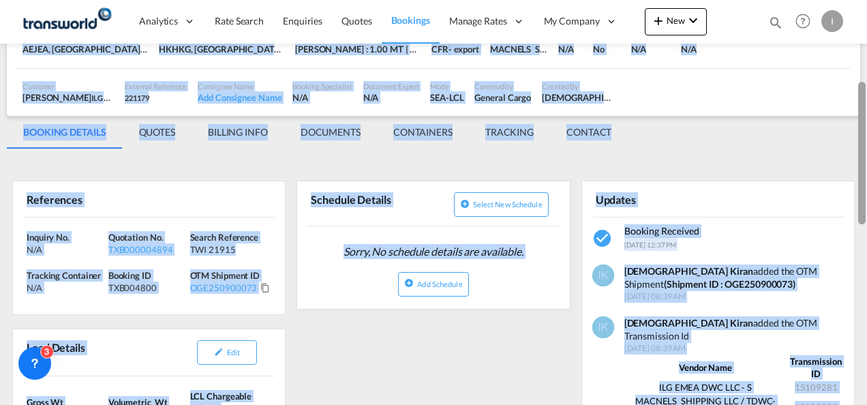
drag, startPoint x: 860, startPoint y: 120, endPoint x: 854, endPoint y: 176, distance: 56.2
click at [854, 176] on md-content "Analytics Reports Dashboard Rate Search Enquiries Quotes Bookings" at bounding box center [433, 202] width 867 height 405
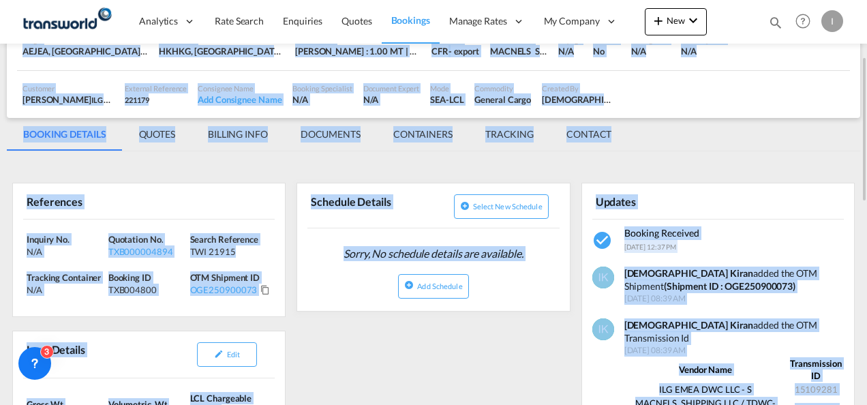
click at [221, 191] on div "References" at bounding box center [148, 200] width 251 height 35
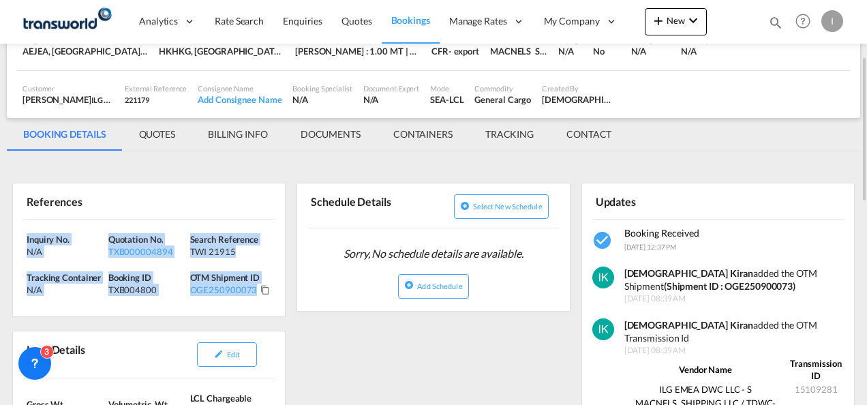
drag, startPoint x: 259, startPoint y: 301, endPoint x: 12, endPoint y: 234, distance: 255.5
click at [12, 234] on div "References Inquiry No. N/A Quotation No. TXB000004894 Search Reference TWI 2191…" at bounding box center [148, 250] width 273 height 134
copy div "Inquiry No. N/A Quotation No. TXB000004894 Search Reference TWI 21915 Tracking …"
